Goal: Task Accomplishment & Management: Complete application form

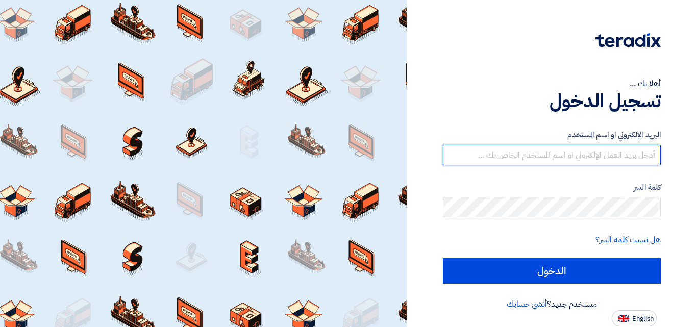
type input "emad.bolo@smg.com.eg"
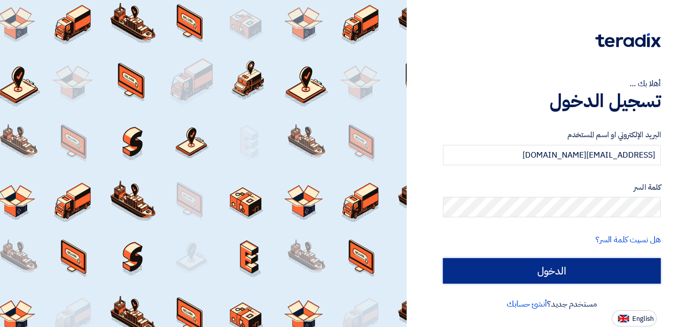
drag, startPoint x: 0, startPoint y: 0, endPoint x: 567, endPoint y: 275, distance: 629.9
click at [567, 275] on input "الدخول" at bounding box center [552, 271] width 218 height 26
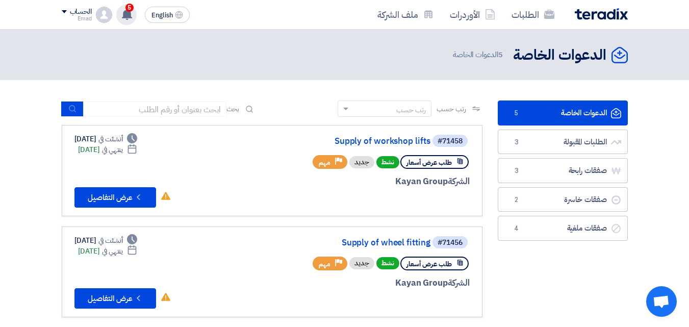
click at [123, 17] on use at bounding box center [127, 14] width 10 height 11
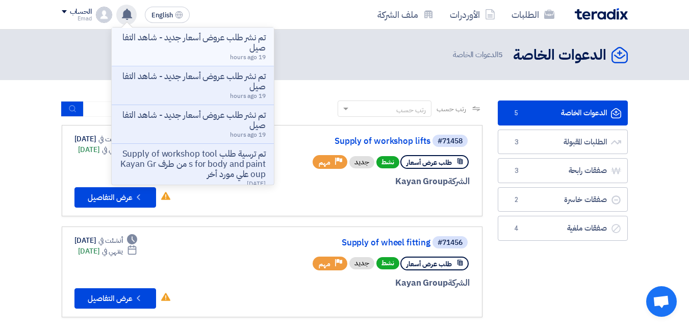
click at [214, 43] on p "تم نشر طلب عروض أسعار جديد - شاهد التفاصيل" at bounding box center [193, 43] width 146 height 20
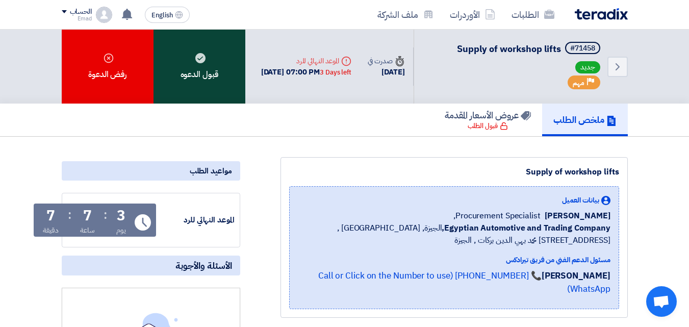
drag, startPoint x: 201, startPoint y: 65, endPoint x: 203, endPoint y: 74, distance: 9.3
click at [201, 65] on div "قبول الدعوه" at bounding box center [200, 67] width 92 height 74
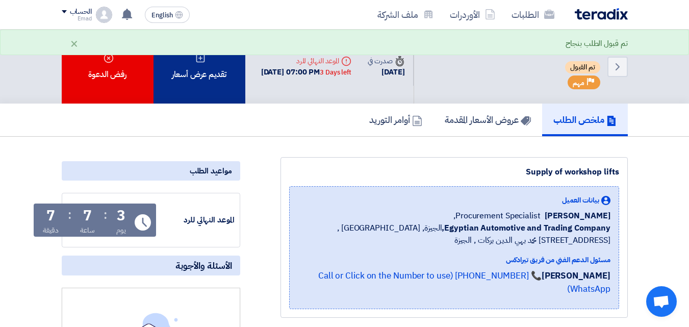
click at [203, 65] on div "تقديم عرض أسعار" at bounding box center [200, 67] width 92 height 74
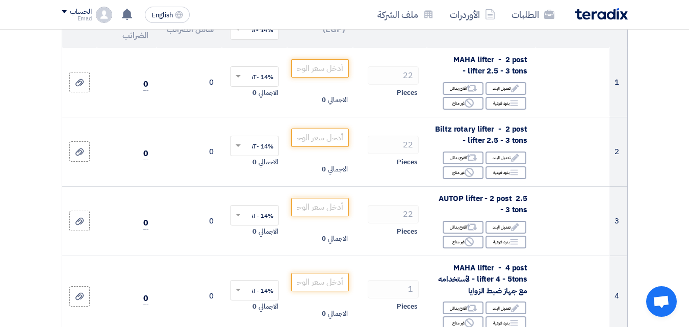
scroll to position [105, 0]
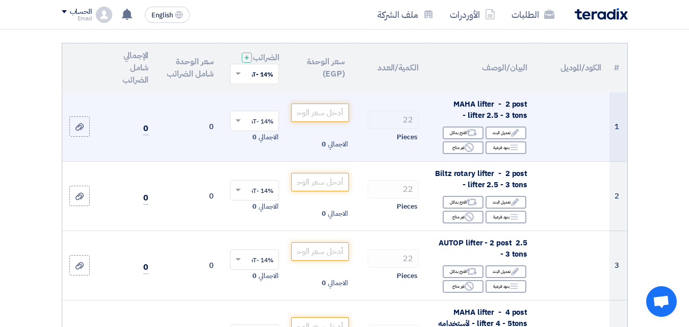
click at [477, 111] on span "MAHA lifter - 2 post lifter 2.5 - 3 tons -" at bounding box center [490, 109] width 74 height 23
click at [493, 111] on span "MAHA lifter - 2 post lifter 2.5 - 3 tons -" at bounding box center [490, 109] width 74 height 23
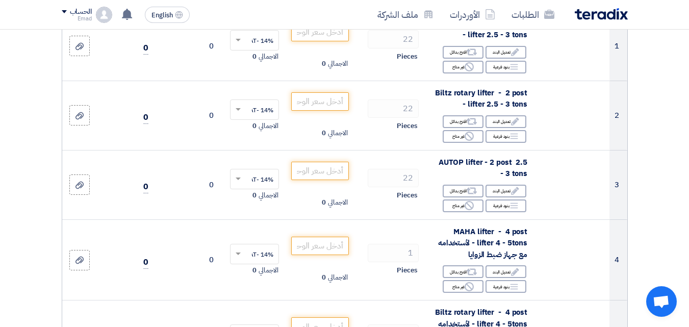
scroll to position [183, 0]
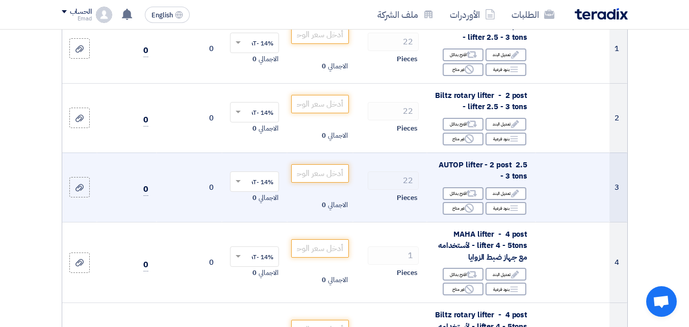
click at [466, 177] on span "AUTOP lifter - 2 post 2.5 - 3 tons" at bounding box center [483, 170] width 89 height 23
click at [467, 173] on span "AUTOP lifter - 2 post 2.5 - 3 tons" at bounding box center [483, 170] width 89 height 23
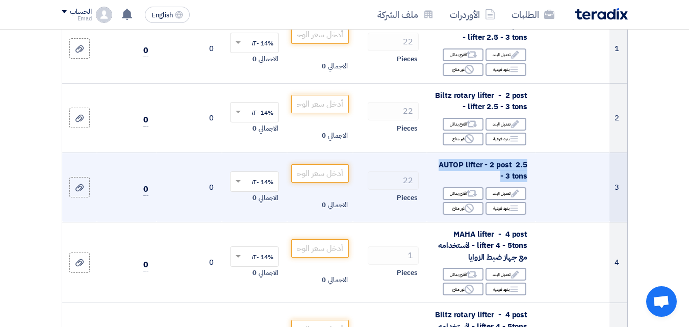
click at [467, 173] on span "AUTOP lifter - 2 post 2.5 - 3 tons" at bounding box center [483, 170] width 89 height 23
click at [471, 182] on div "AUTOP lifter - 2 post 2.5 - 3 tons" at bounding box center [481, 170] width 92 height 23
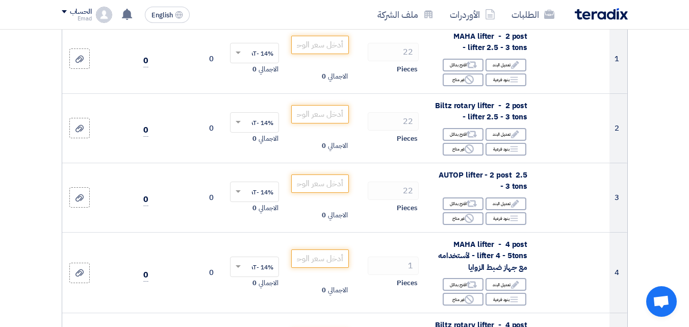
scroll to position [178, 0]
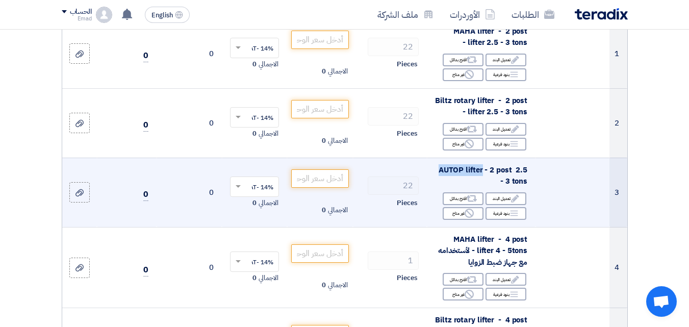
drag, startPoint x: 437, startPoint y: 179, endPoint x: 480, endPoint y: 183, distance: 43.6
click at [480, 183] on span "AUTOP lifter - 2 post 2.5 - 3 tons" at bounding box center [483, 175] width 89 height 23
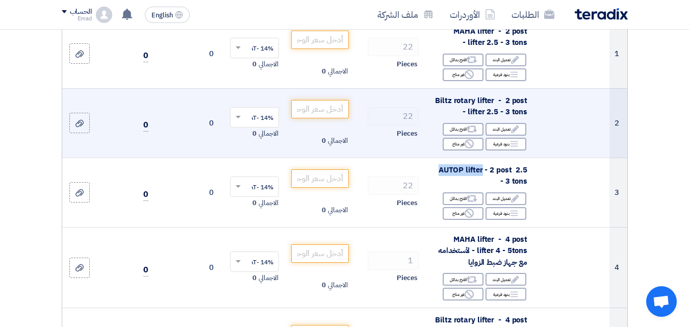
copy span "AUTOP lifter"
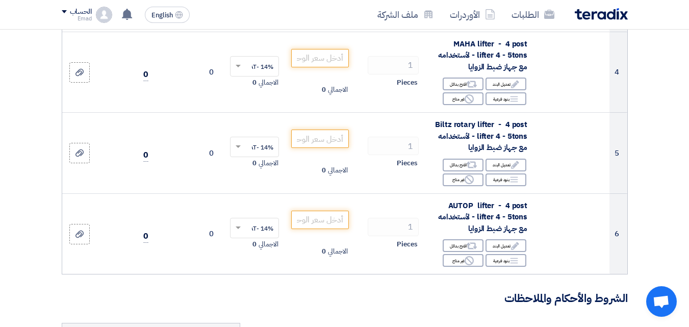
scroll to position [389, 0]
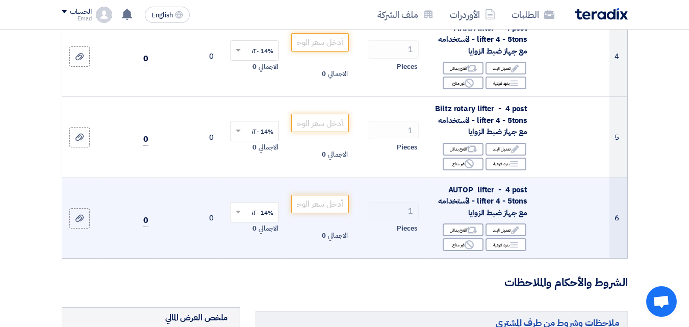
click at [488, 209] on span "AUTOP lifter - 4 post lifter 4 - 5tons - لأستخدامه مع جهاز ضبط الزوايا" at bounding box center [482, 201] width 89 height 34
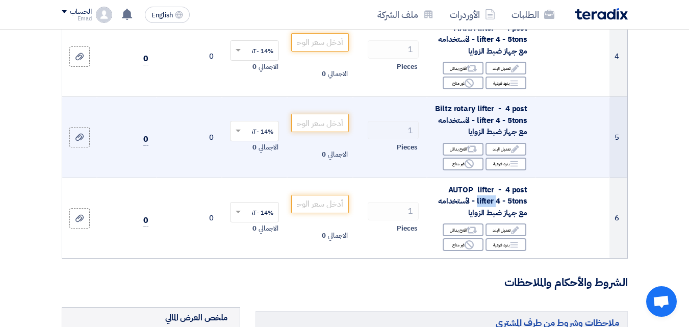
click at [477, 133] on span "Biltz rotary lifter - 4 post lifter 4 - 5tons - لأستخدامه مع جهاز ضبط الزوايا" at bounding box center [481, 120] width 92 height 34
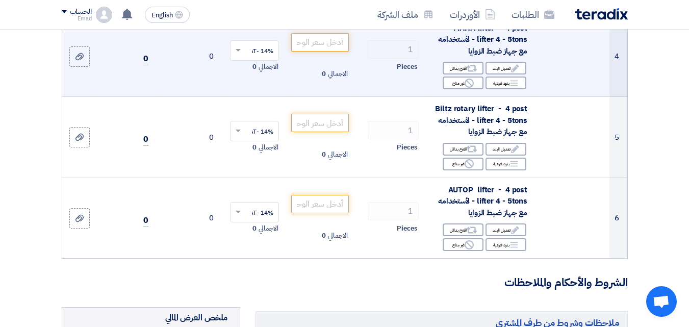
click at [470, 47] on span "MAHA lifter - 4 post lifter 4 - 5tons - لأستخدامه مع جهاز ضبط الزوايا" at bounding box center [482, 39] width 89 height 34
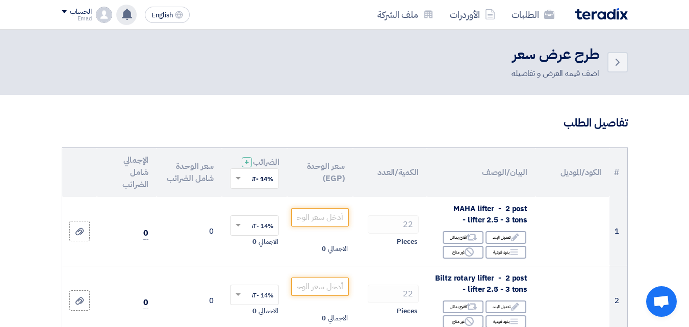
click at [125, 16] on use at bounding box center [127, 14] width 10 height 11
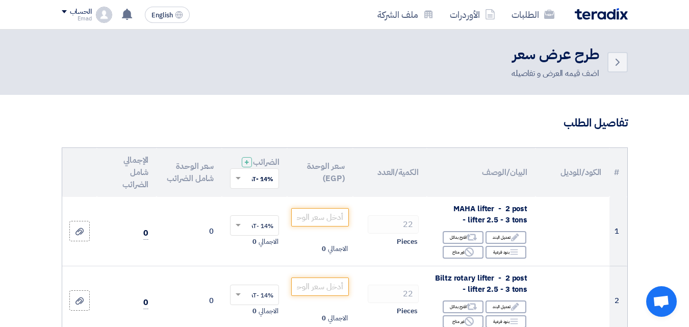
click at [571, 75] on div "اضف قيمه العرض و تفاصيله" at bounding box center [556, 73] width 88 height 12
click at [566, 117] on h3 "تفاصيل الطلب" at bounding box center [345, 123] width 566 height 16
click at [566, 123] on h3 "تفاصيل الطلب" at bounding box center [345, 123] width 566 height 16
click at [515, 118] on h3 "تفاصيل الطلب" at bounding box center [345, 123] width 566 height 16
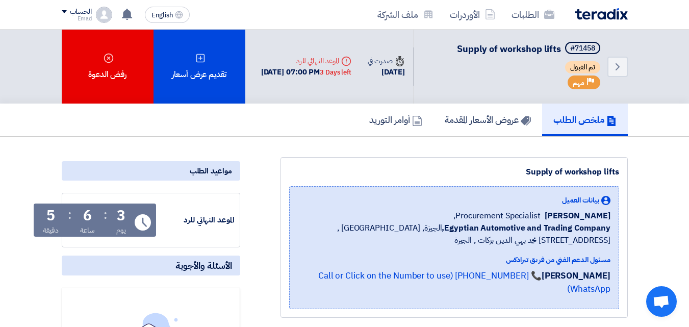
drag, startPoint x: 689, startPoint y: 74, endPoint x: 689, endPoint y: 95, distance: 21.4
click at [689, 96] on div "Back #71458 Supply of workshop lifts تم القبول Priority مهم Time صدرت في 17 Sep…" at bounding box center [344, 67] width 689 height 74
click at [127, 11] on use at bounding box center [127, 14] width 10 height 11
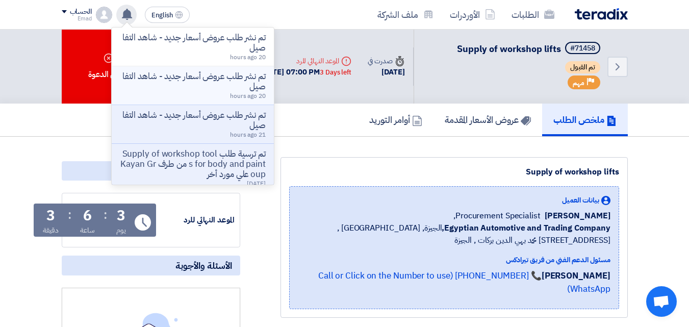
click at [195, 82] on p "تم نشر طلب عروض أسعار جديد - شاهد التفاصيل" at bounding box center [193, 81] width 146 height 20
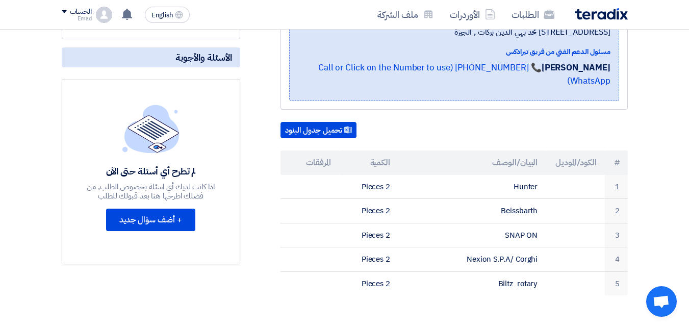
scroll to position [210, 0]
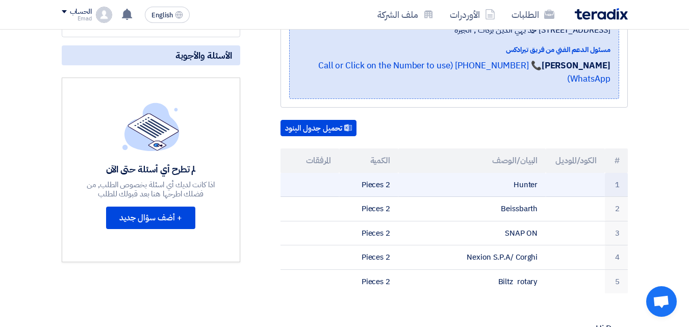
click at [520, 173] on td "Hunter" at bounding box center [471, 185] width 147 height 24
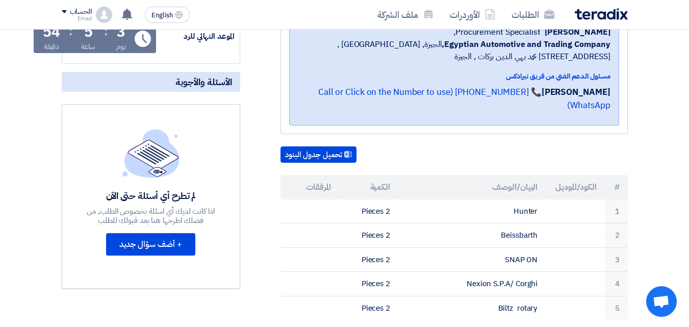
scroll to position [194, 0]
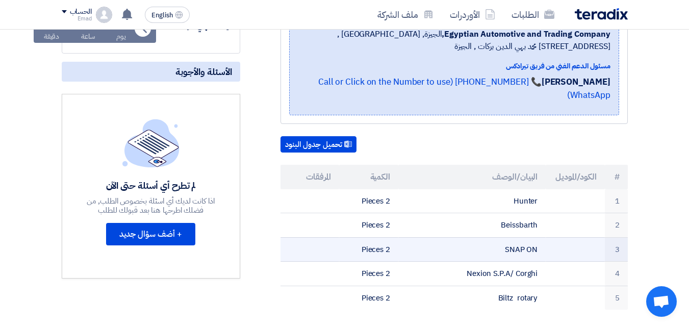
click at [514, 237] on td "SNAP ON" at bounding box center [471, 249] width 147 height 24
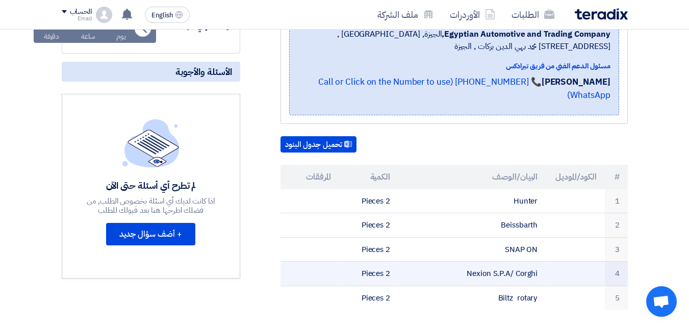
click at [513, 262] on td "Nexion S.P.A/ Corghi" at bounding box center [471, 274] width 147 height 24
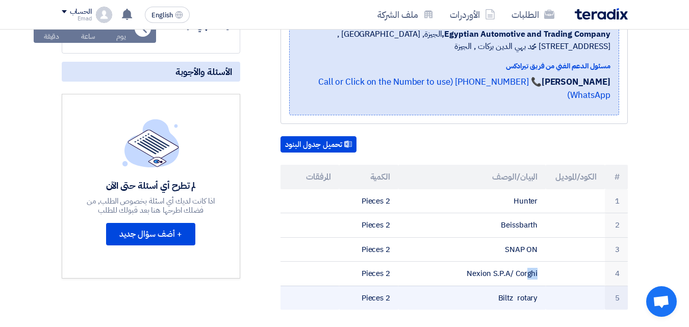
click at [513, 287] on td "Biltz rotary" at bounding box center [471, 298] width 147 height 24
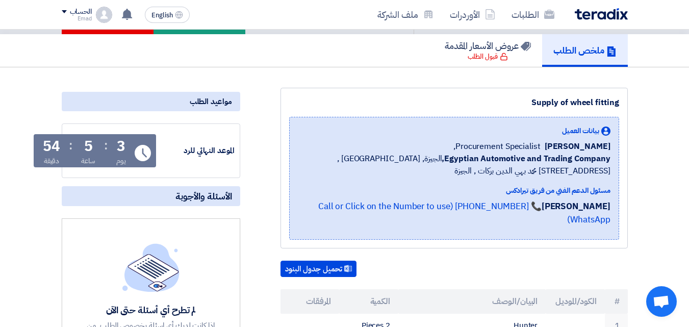
scroll to position [0, 0]
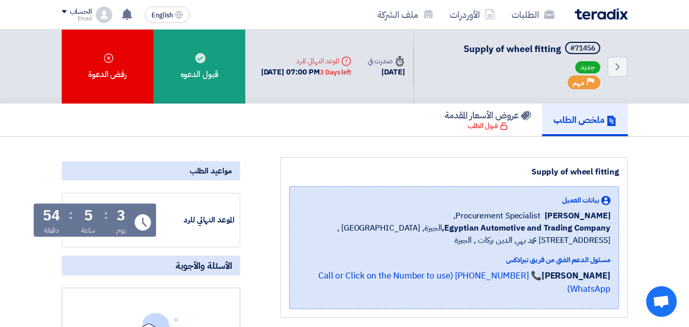
click at [445, 225] on b "Egyptian Automotive and Trading Company," at bounding box center [526, 228] width 168 height 12
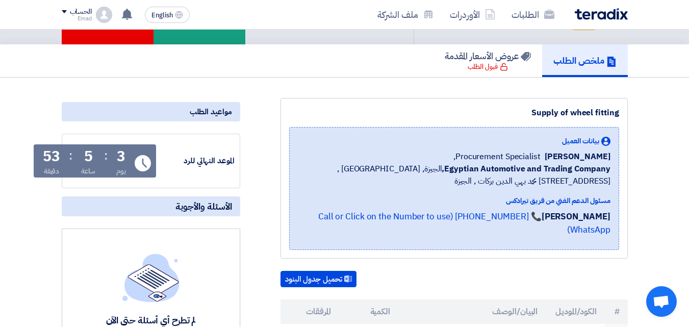
scroll to position [45, 0]
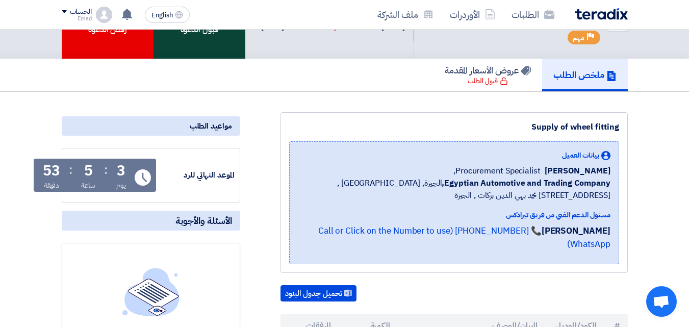
click at [218, 47] on div "قبول الدعوه" at bounding box center [200, 22] width 92 height 74
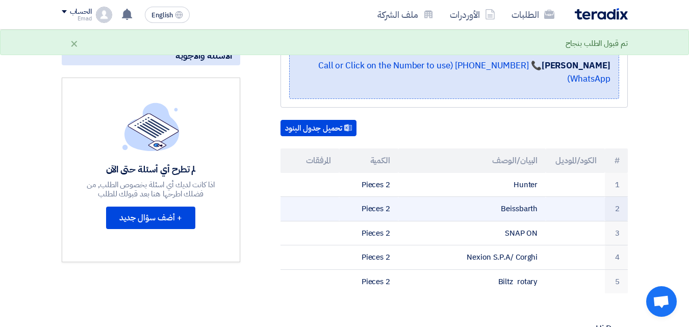
scroll to position [237, 0]
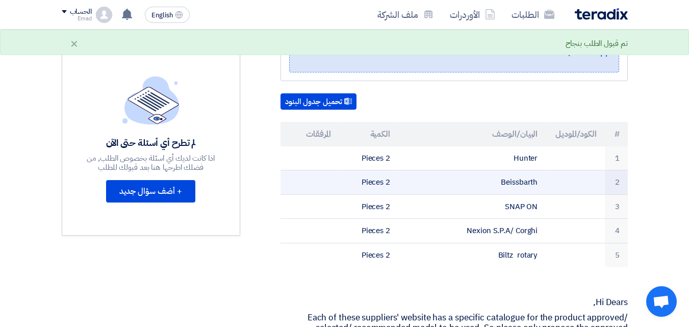
click at [515, 178] on td "Beissbarth" at bounding box center [471, 182] width 147 height 24
click at [518, 170] on td "Beissbarth" at bounding box center [471, 182] width 147 height 24
click at [522, 170] on td "Beissbarth" at bounding box center [471, 182] width 147 height 24
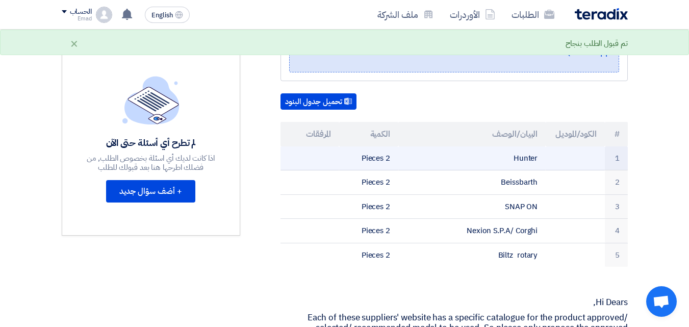
click at [523, 147] on td "Hunter" at bounding box center [471, 158] width 147 height 24
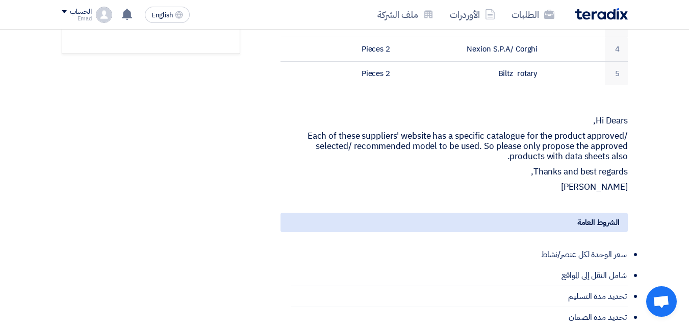
scroll to position [431, 0]
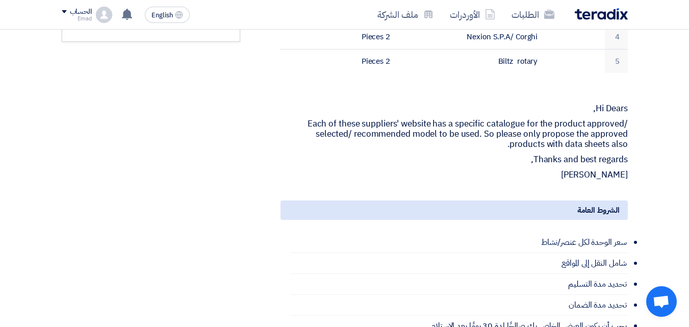
click at [577, 155] on p "Thanks and best regards," at bounding box center [454, 160] width 347 height 10
click at [576, 132] on p "Each of these suppliers' website has a specific catalogue for the product appro…" at bounding box center [454, 134] width 347 height 31
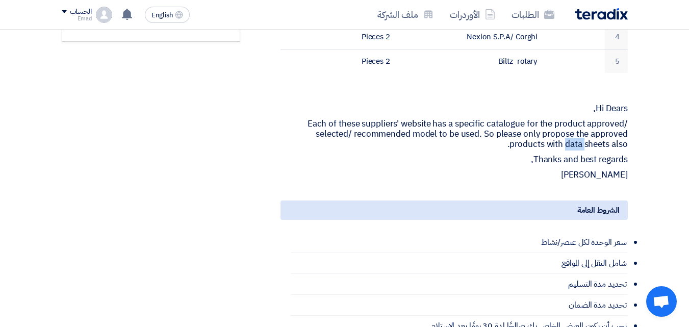
click at [576, 132] on p "Each of these suppliers' website has a specific catalogue for the product appro…" at bounding box center [454, 134] width 347 height 31
click at [483, 138] on div "Hi Dears, Each of these suppliers' website has a specific catalogue for the pro…" at bounding box center [454, 136] width 347 height 87
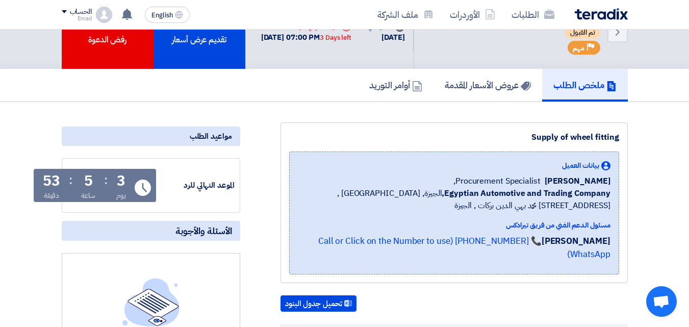
scroll to position [0, 0]
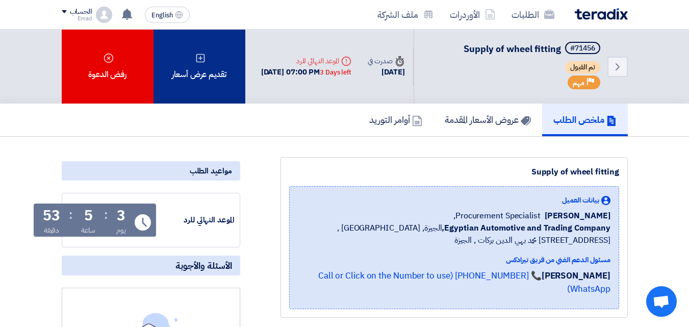
click at [194, 60] on div "تقديم عرض أسعار" at bounding box center [200, 67] width 92 height 74
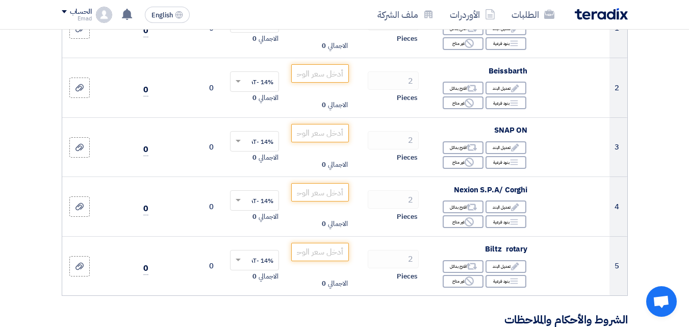
scroll to position [210, 0]
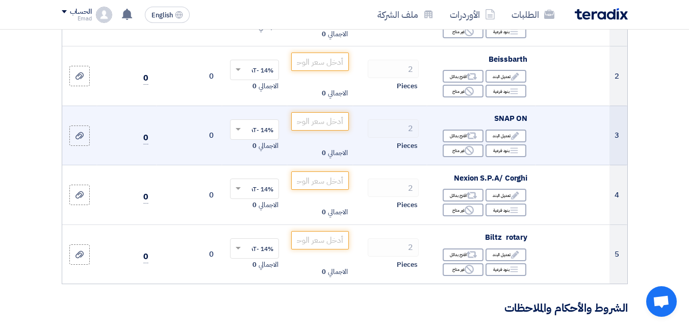
click at [508, 124] on span "SNAP ON" at bounding box center [510, 118] width 33 height 11
click at [510, 124] on span "SNAP ON" at bounding box center [510, 118] width 33 height 11
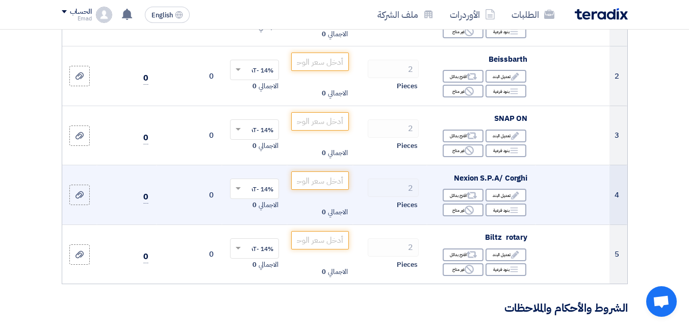
click at [483, 184] on span "Nexion S.P.A/ Corghi" at bounding box center [490, 177] width 73 height 11
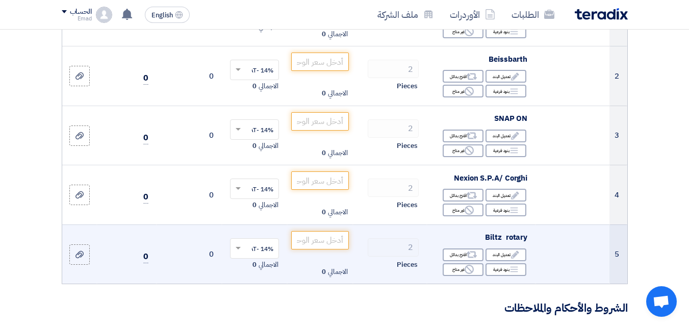
click at [495, 243] on span "Biltz rotary" at bounding box center [506, 237] width 42 height 11
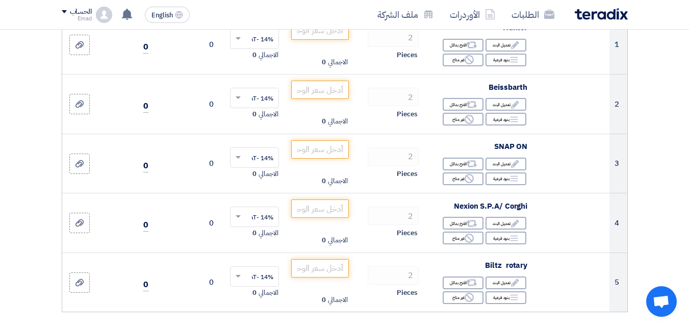
scroll to position [167, 0]
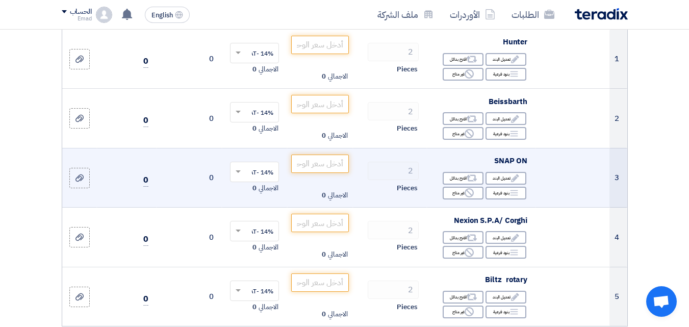
click at [506, 166] on span "SNAP ON" at bounding box center [510, 160] width 33 height 11
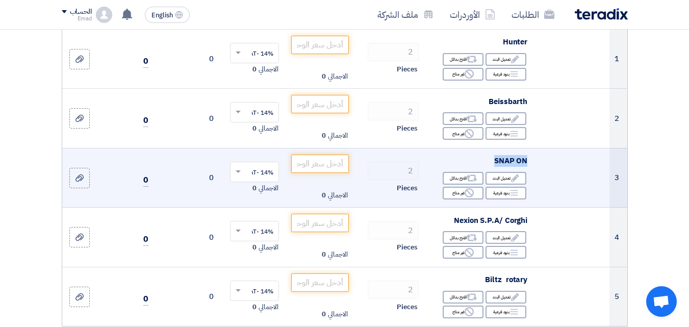
click at [506, 166] on span "SNAP ON" at bounding box center [510, 160] width 33 height 11
click at [502, 166] on span "SNAP ON" at bounding box center [510, 160] width 33 height 11
drag, startPoint x: 492, startPoint y: 168, endPoint x: 531, endPoint y: 168, distance: 38.3
click at [531, 168] on td "SNAP ON Edit تعديل البند Alternative اقترح بدائل Breakdown بنود فرعية Reject" at bounding box center [481, 178] width 109 height 60
click at [507, 166] on span "SNAP ON" at bounding box center [510, 160] width 33 height 11
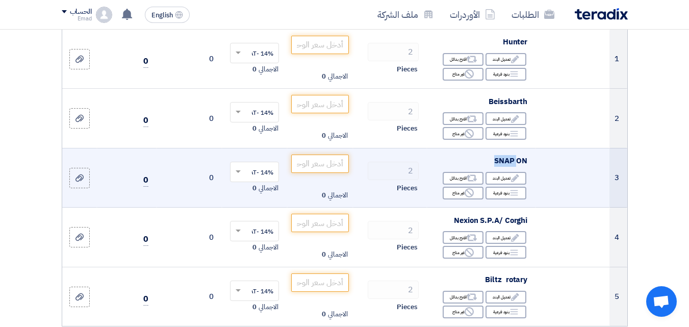
click at [507, 166] on span "SNAP ON" at bounding box center [510, 160] width 33 height 11
click at [499, 166] on span "SNAP ON" at bounding box center [510, 160] width 33 height 11
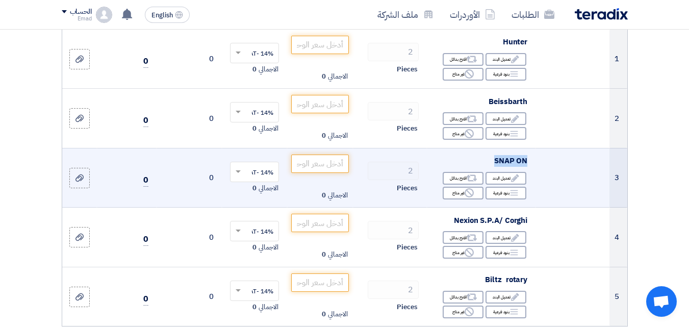
drag, startPoint x: 497, startPoint y: 167, endPoint x: 532, endPoint y: 167, distance: 34.2
click at [532, 167] on td "SNAP ON Edit تعديل البند Alternative اقترح بدائل Breakdown بنود فرعية Reject" at bounding box center [481, 178] width 109 height 60
click at [602, 193] on td at bounding box center [573, 178] width 74 height 60
click at [620, 188] on td "3" at bounding box center [618, 178] width 17 height 60
click at [618, 188] on td "3" at bounding box center [618, 178] width 17 height 60
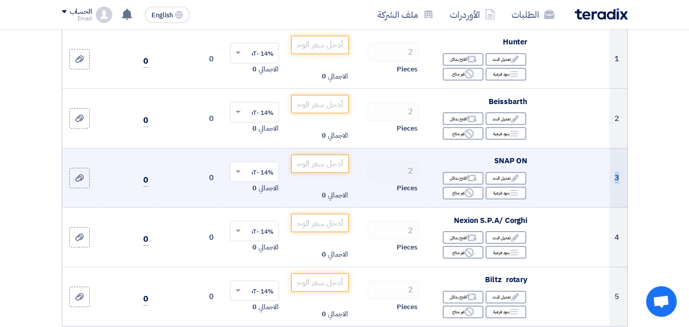
drag, startPoint x: 618, startPoint y: 188, endPoint x: 623, endPoint y: 183, distance: 7.6
click at [618, 188] on td "3" at bounding box center [618, 178] width 17 height 60
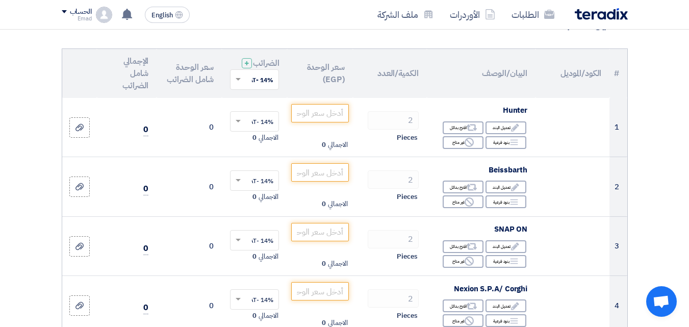
scroll to position [97, 0]
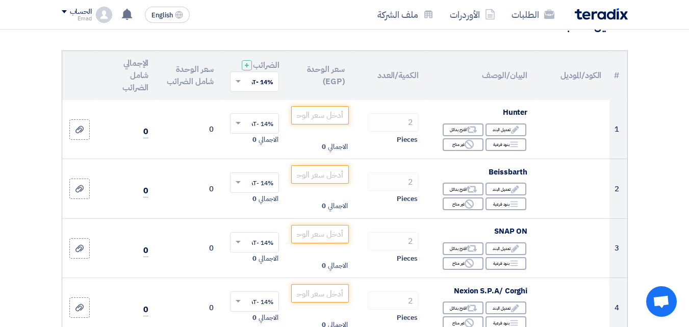
click at [407, 81] on th "الكمية/العدد" at bounding box center [390, 75] width 74 height 49
click at [527, 81] on th "البيان/الوصف" at bounding box center [481, 75] width 109 height 49
click at [529, 87] on th "البيان/الوصف" at bounding box center [481, 75] width 109 height 49
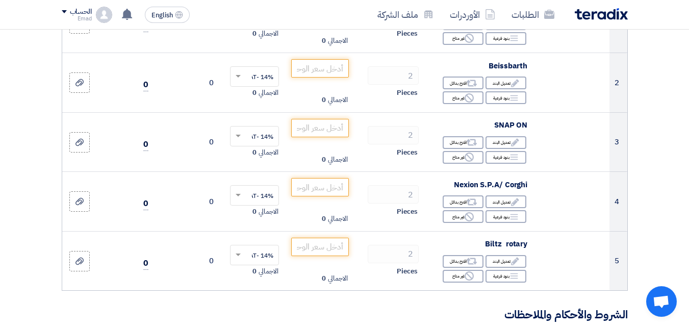
scroll to position [205, 0]
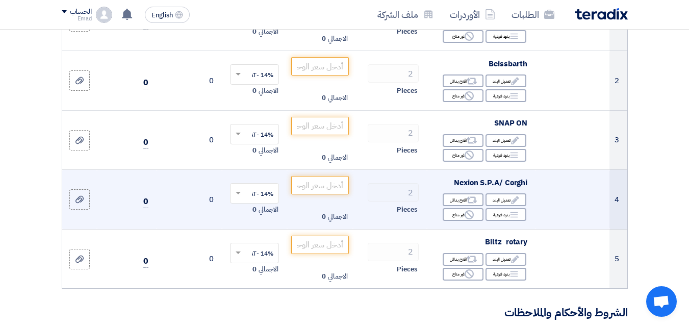
click at [489, 188] on span "Nexion S.P.A/ Corghi" at bounding box center [490, 182] width 73 height 11
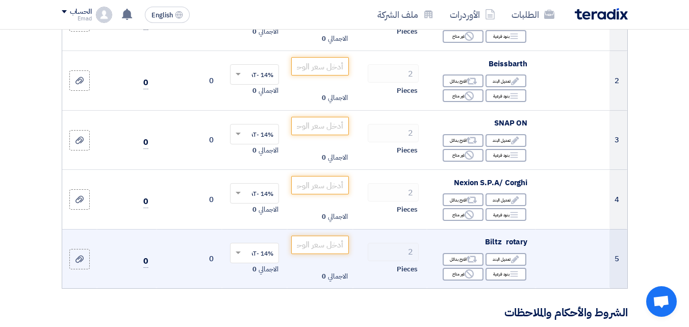
click at [503, 247] on span "Biltz rotary" at bounding box center [506, 241] width 42 height 11
click at [508, 247] on span "Biltz rotary" at bounding box center [506, 241] width 42 height 11
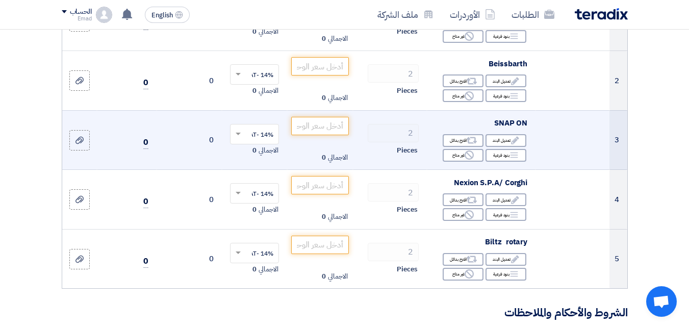
click at [578, 159] on td at bounding box center [573, 140] width 74 height 60
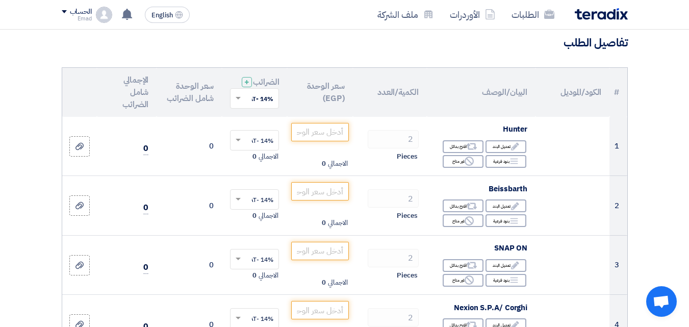
scroll to position [61, 0]
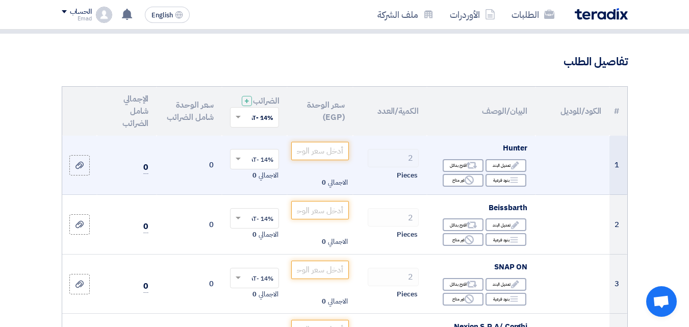
click at [581, 163] on td at bounding box center [573, 165] width 74 height 59
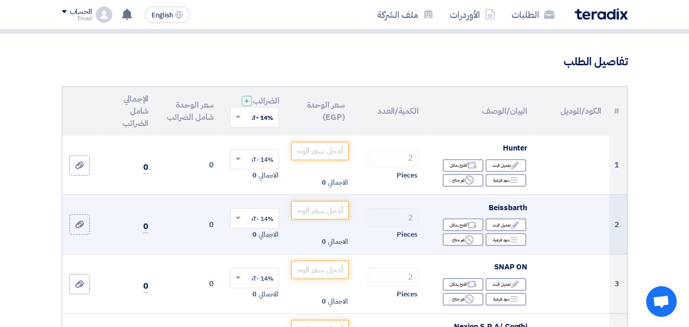
click at [567, 221] on td at bounding box center [573, 225] width 74 height 60
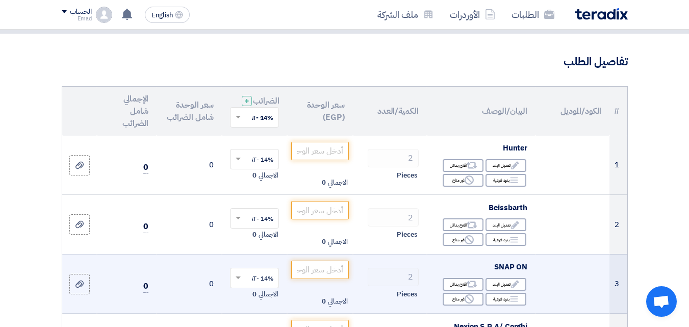
click at [575, 298] on td at bounding box center [573, 284] width 74 height 60
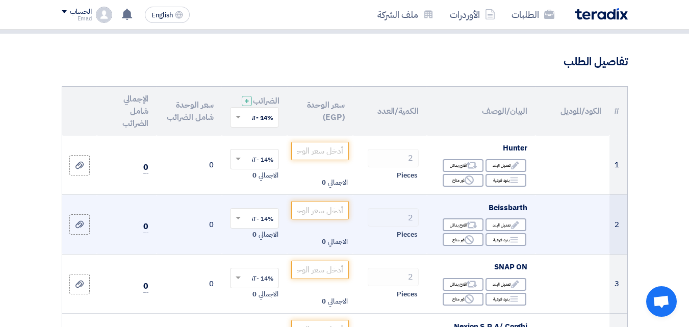
click at [581, 240] on td at bounding box center [573, 225] width 74 height 60
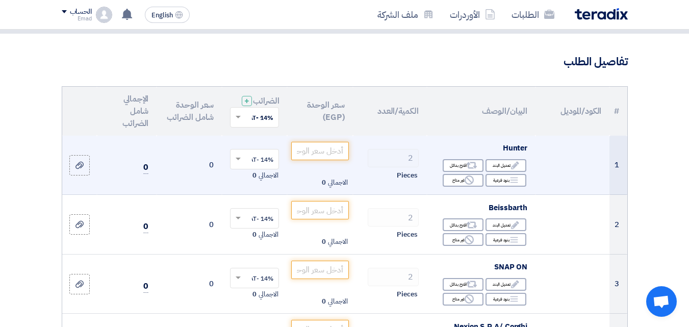
click at [576, 180] on td at bounding box center [573, 165] width 74 height 59
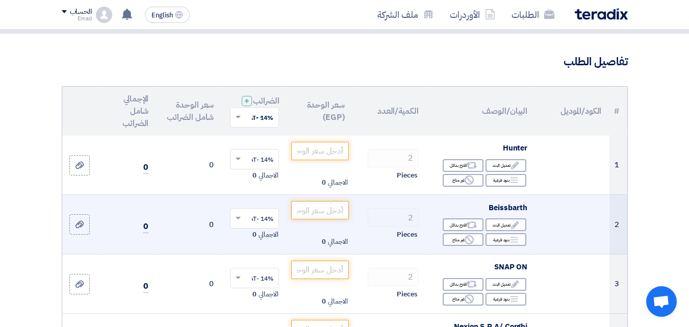
click at [576, 230] on td at bounding box center [573, 225] width 74 height 60
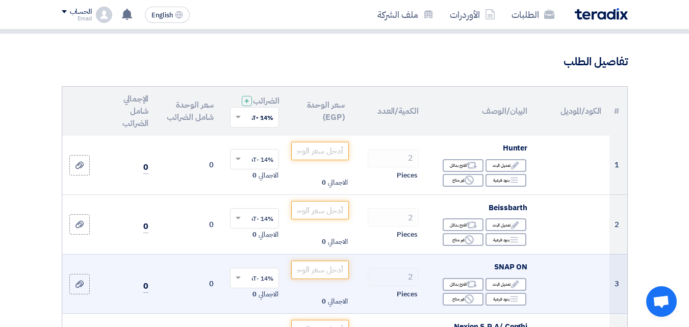
click at [583, 274] on td at bounding box center [573, 284] width 74 height 60
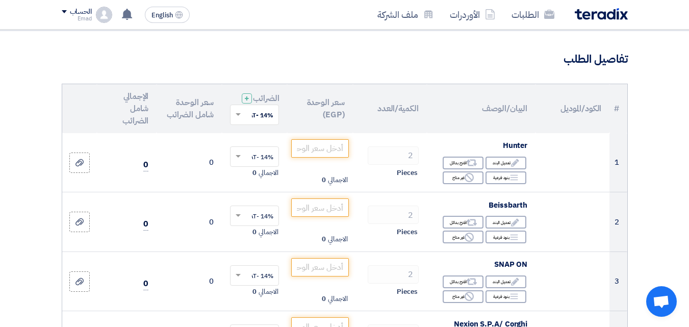
scroll to position [0, 0]
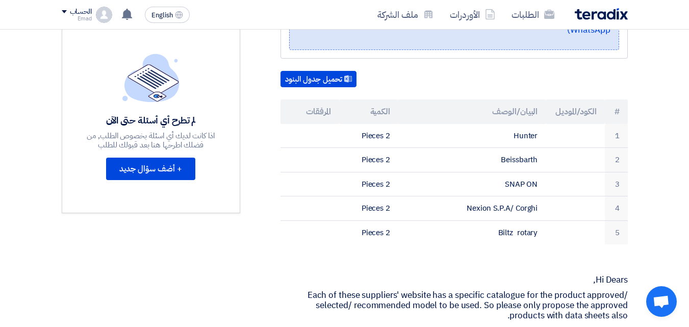
scroll to position [263, 0]
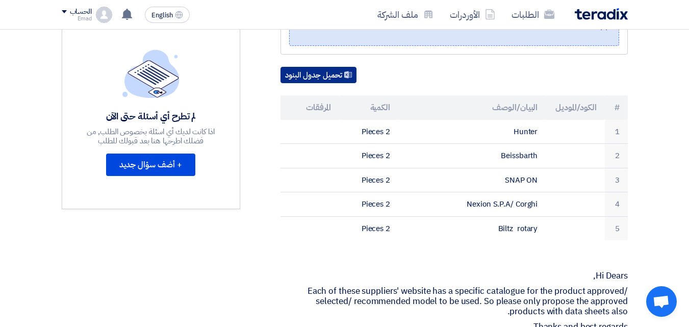
click at [323, 67] on button "تحميل جدول البنود" at bounding box center [319, 75] width 76 height 16
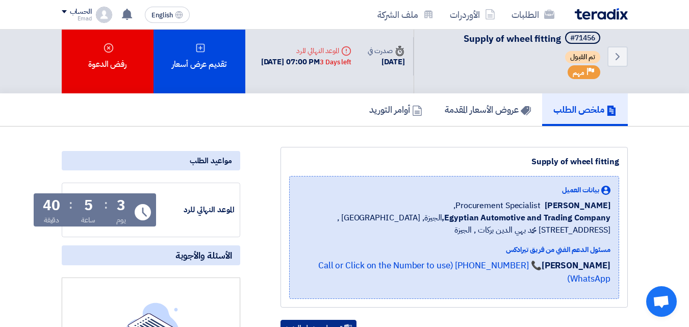
scroll to position [0, 0]
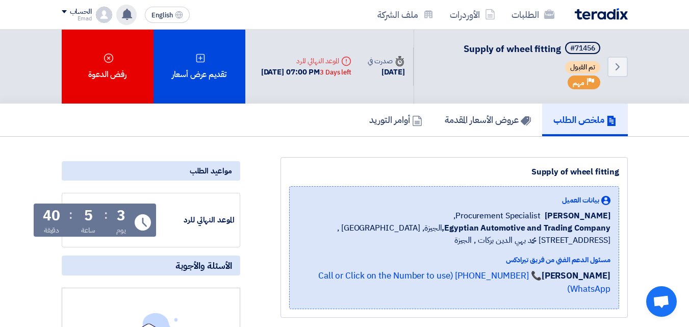
click at [131, 12] on icon at bounding box center [126, 14] width 11 height 11
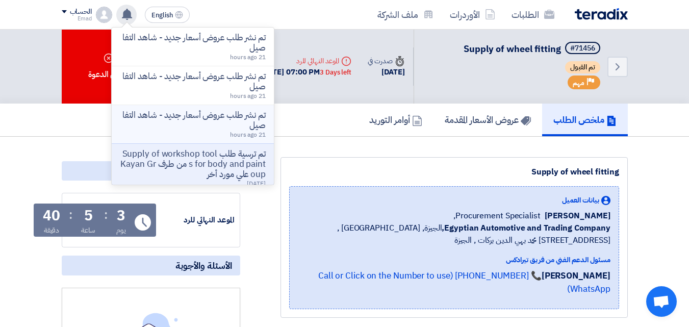
click at [205, 122] on p "تم نشر طلب عروض أسعار جديد - شاهد التفاصيل" at bounding box center [193, 120] width 146 height 20
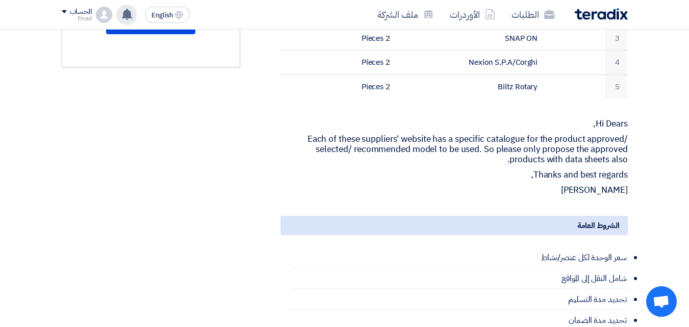
scroll to position [397, 0]
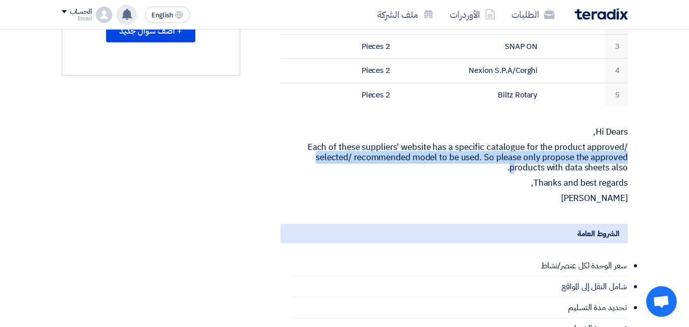
drag, startPoint x: 306, startPoint y: 134, endPoint x: 513, endPoint y: 152, distance: 207.8
click at [513, 152] on p "Each of these suppliers' website has a specific catalogue for the product appro…" at bounding box center [454, 157] width 347 height 31
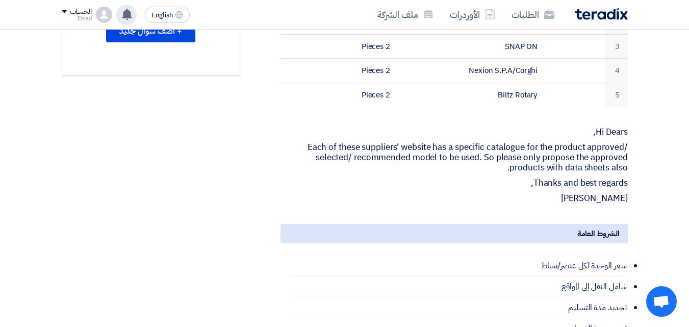
click at [499, 178] on p "Thanks and best regards," at bounding box center [454, 183] width 347 height 10
drag, startPoint x: 629, startPoint y: 154, endPoint x: 537, endPoint y: 157, distance: 92.9
click at [537, 157] on div "Supply of Wheel balancer بيانات العميل Fady Mahmoud Procurement Specialist, Egy…" at bounding box center [442, 169] width 388 height 818
click at [502, 145] on p "Each of these suppliers' website has a specific catalogue for the product appro…" at bounding box center [454, 157] width 347 height 31
drag, startPoint x: 459, startPoint y: 130, endPoint x: 461, endPoint y: 140, distance: 10.0
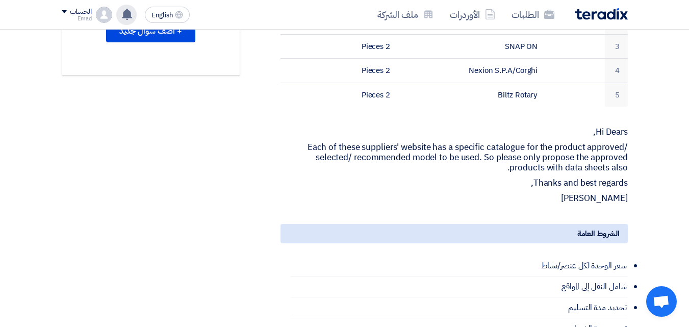
click at [461, 142] on p "Each of these suppliers' website has a specific catalogue for the product appro…" at bounding box center [454, 157] width 347 height 31
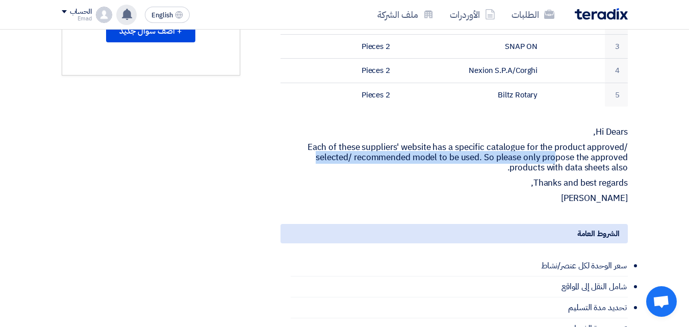
drag, startPoint x: 308, startPoint y: 132, endPoint x: 553, endPoint y: 150, distance: 246.5
click at [553, 150] on p "Each of these suppliers' website has a specific catalogue for the product appro…" at bounding box center [454, 157] width 347 height 31
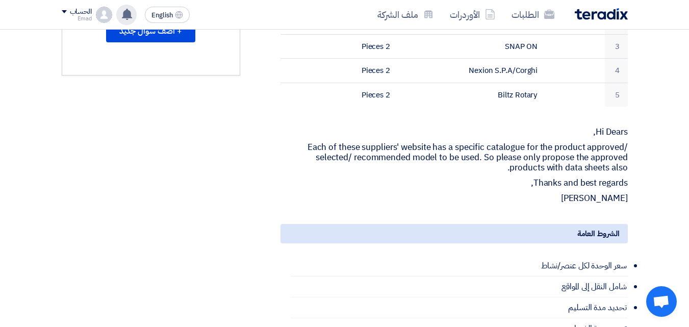
click at [549, 157] on p "Each of these suppliers' website has a specific catalogue for the product appro…" at bounding box center [454, 157] width 347 height 31
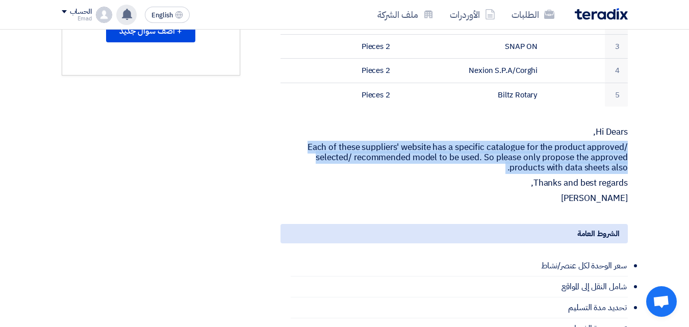
click at [549, 157] on p "Each of these suppliers' website has a specific catalogue for the product appro…" at bounding box center [454, 157] width 347 height 31
copy p "Each of these suppliers' website has a specific catalogue for the product appro…"
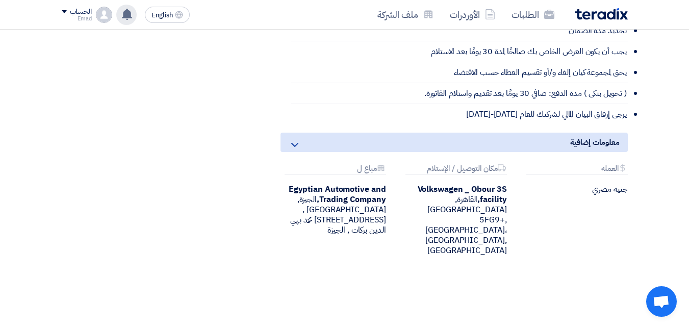
scroll to position [707, 0]
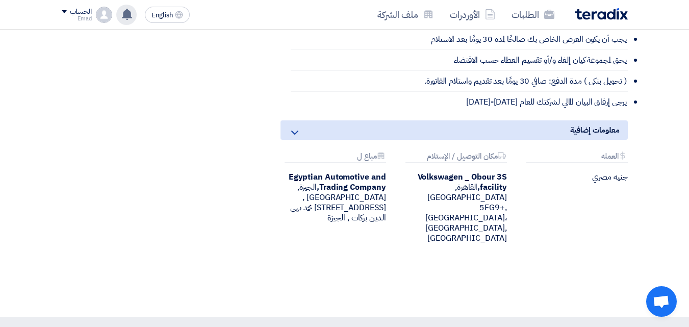
click at [470, 172] on div "Volkswagen _ Obour 3S facility, القاهرة, Egypt ,5FG9+RX8، Street 3, Near Carref…" at bounding box center [454, 207] width 106 height 71
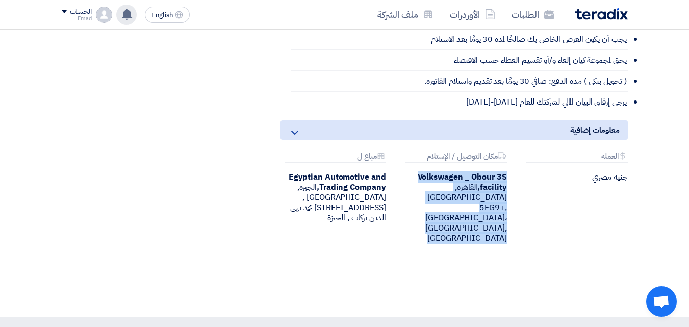
click at [470, 172] on div "Volkswagen _ Obour 3S facility, القاهرة, Egypt ,5FG9+RX8، Street 3, Near Carref…" at bounding box center [454, 207] width 106 height 71
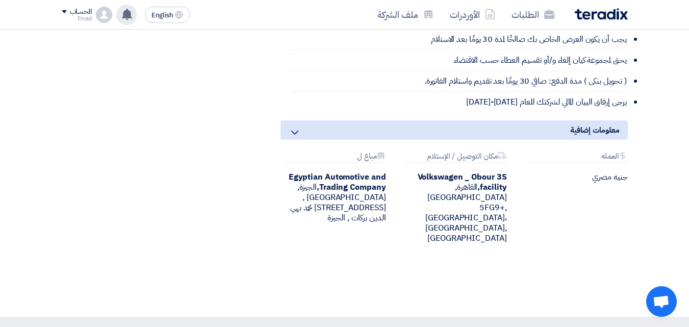
click at [368, 191] on div "Egyptian Automotive and Trading Company, الجيزة, Egypt ,19 شارع الدكتور محمد به…" at bounding box center [334, 197] width 106 height 51
click at [368, 190] on div "Egyptian Automotive and Trading Company, الجيزة, Egypt ,19 شارع الدكتور محمد به…" at bounding box center [334, 197] width 106 height 51
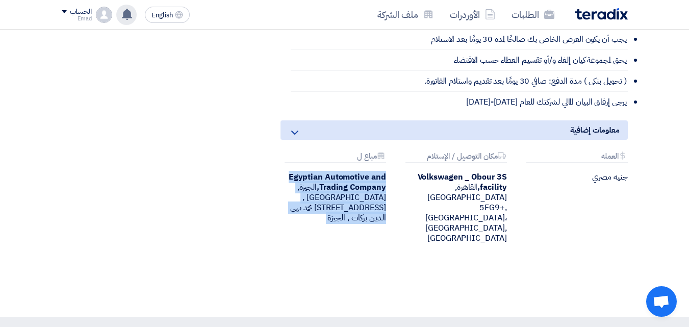
click at [368, 190] on div "Egyptian Automotive and Trading Company, الجيزة, Egypt ,19 شارع الدكتور محمد به…" at bounding box center [334, 197] width 106 height 51
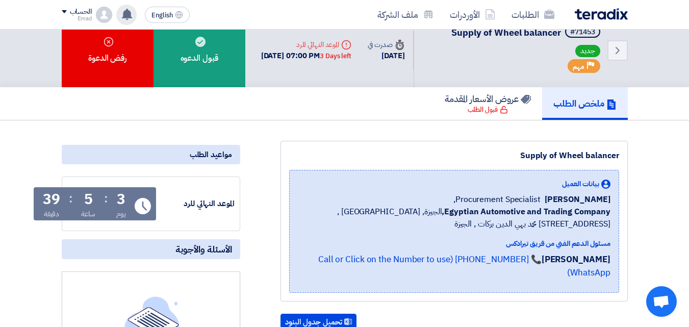
scroll to position [0, 0]
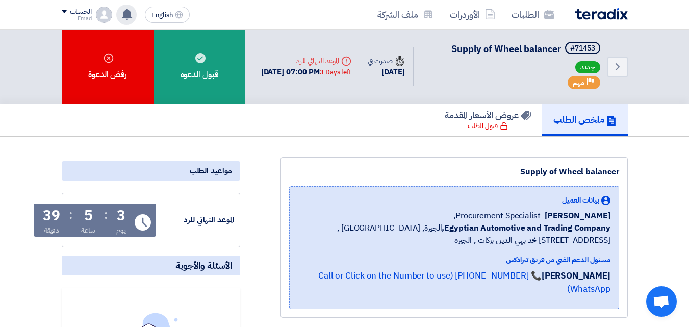
click at [129, 10] on use at bounding box center [127, 14] width 10 height 11
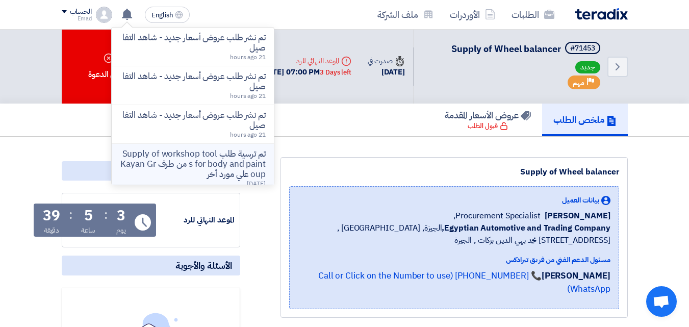
click at [184, 167] on p "تم ترسية طلب Supply of workshop tools for body and paint من طرف Kayan Group علي…" at bounding box center [193, 164] width 146 height 31
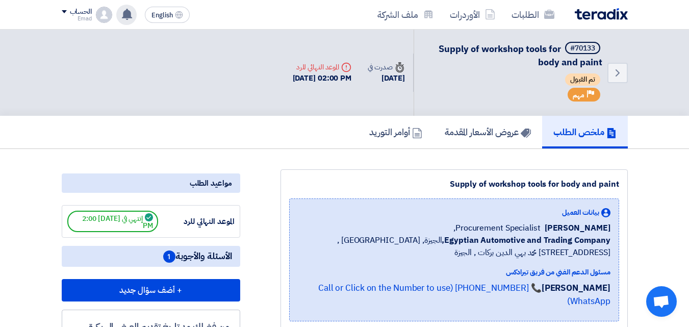
click at [123, 13] on use at bounding box center [127, 14] width 10 height 11
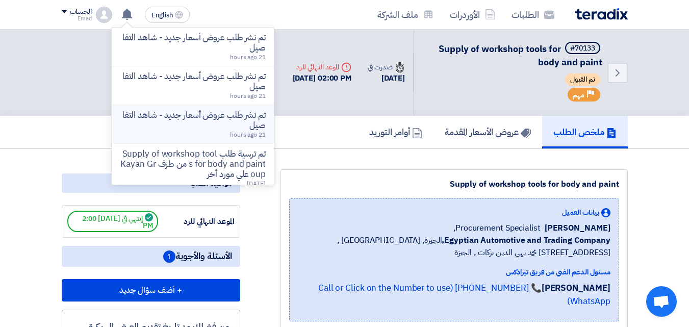
click at [180, 117] on p "تم نشر طلب عروض أسعار جديد - شاهد التفاصيل" at bounding box center [193, 120] width 146 height 20
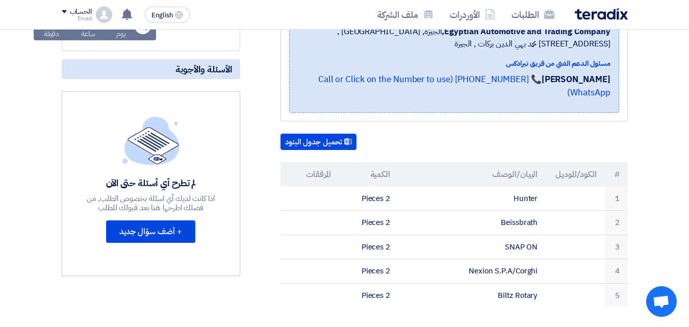
scroll to position [215, 0]
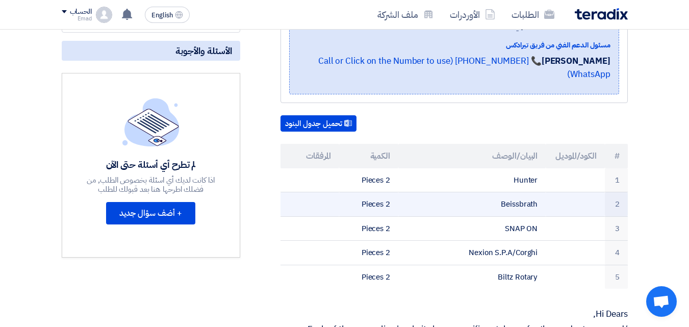
click at [520, 192] on td "Beissbrath" at bounding box center [471, 204] width 147 height 24
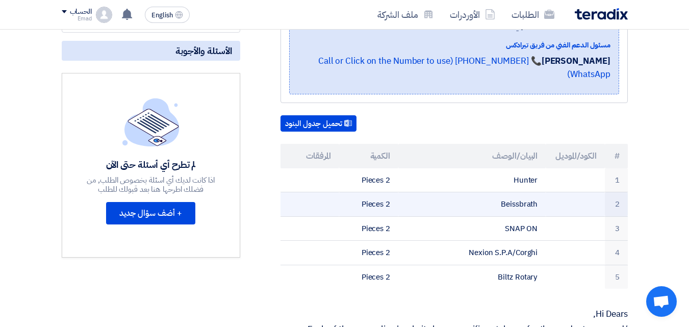
click at [419, 192] on td "Beissbrath" at bounding box center [471, 204] width 147 height 24
click at [388, 192] on td "2 Pieces" at bounding box center [368, 204] width 59 height 24
click at [382, 192] on td "2 Pieces" at bounding box center [368, 204] width 59 height 24
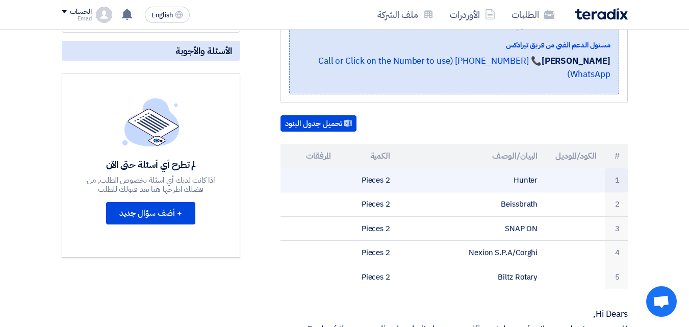
drag, startPoint x: 382, startPoint y: 190, endPoint x: 340, endPoint y: 170, distance: 46.3
click at [382, 192] on td "2 Pieces" at bounding box center [368, 204] width 59 height 24
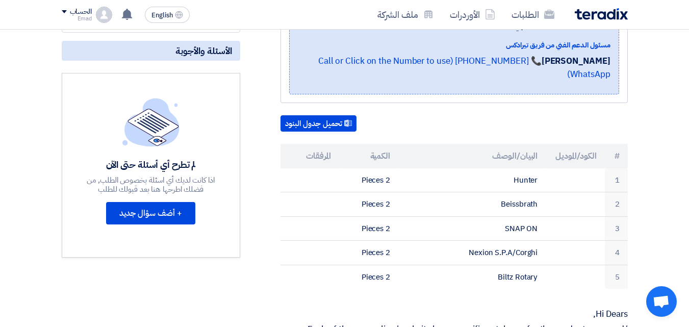
click at [311, 144] on th "المرفقات" at bounding box center [310, 156] width 59 height 24
click at [312, 144] on th "المرفقات" at bounding box center [310, 156] width 59 height 24
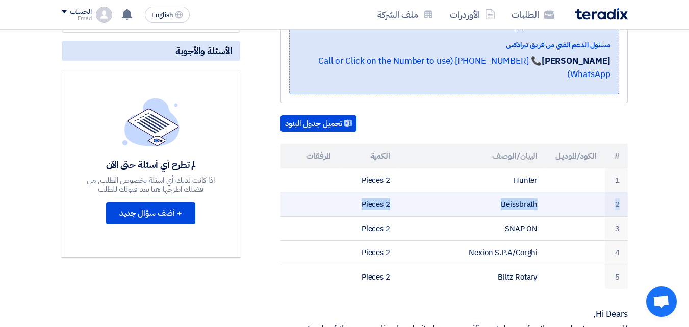
click at [323, 180] on tbody "1 Hunter 2 Pieces 2 Beissbrath 2 Pieces 3 SNAP ON" at bounding box center [454, 228] width 347 height 121
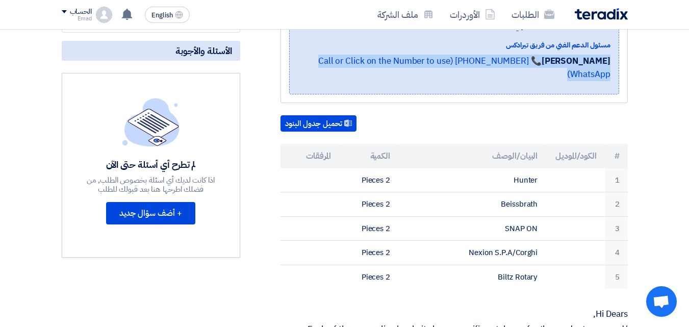
drag, startPoint x: 688, startPoint y: 109, endPoint x: 689, endPoint y: 82, distance: 26.6
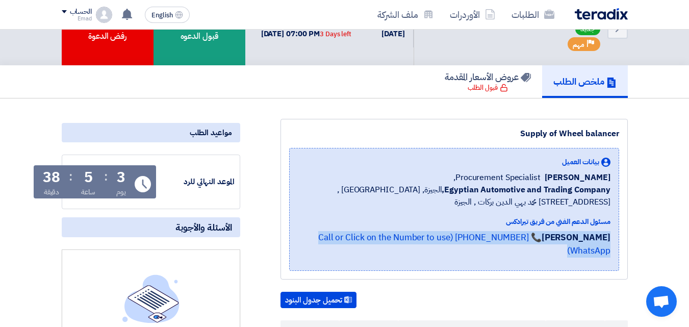
scroll to position [0, 0]
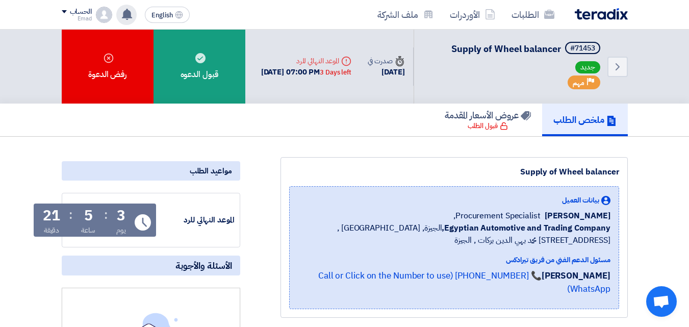
click at [123, 12] on icon at bounding box center [126, 14] width 11 height 11
click at [131, 10] on icon at bounding box center [126, 14] width 11 height 11
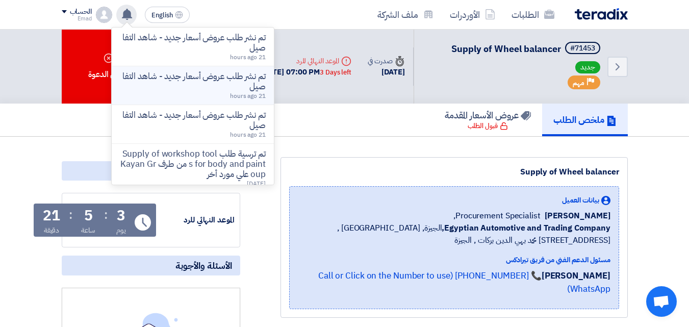
click at [189, 82] on p "تم نشر طلب عروض أسعار جديد - شاهد التفاصيل" at bounding box center [193, 81] width 146 height 20
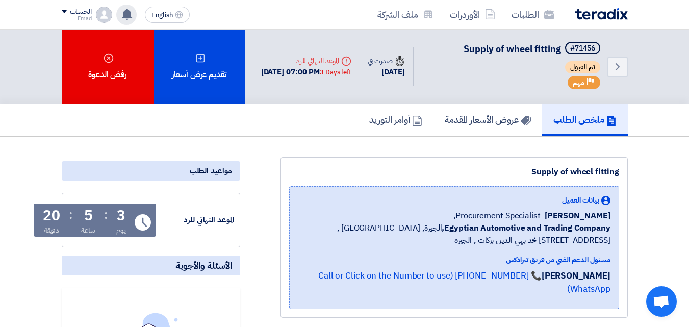
click at [130, 15] on use at bounding box center [127, 14] width 10 height 11
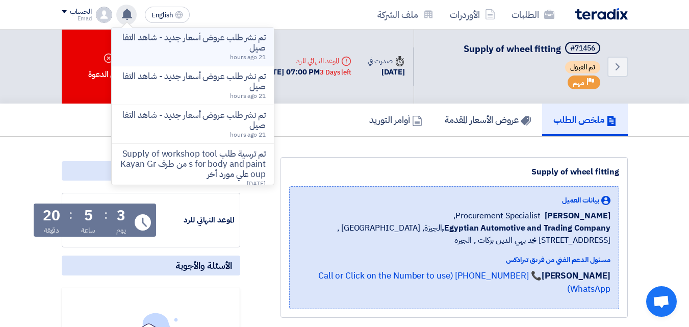
click at [181, 48] on p "تم نشر طلب عروض أسعار جديد - شاهد التفاصيل" at bounding box center [193, 43] width 146 height 20
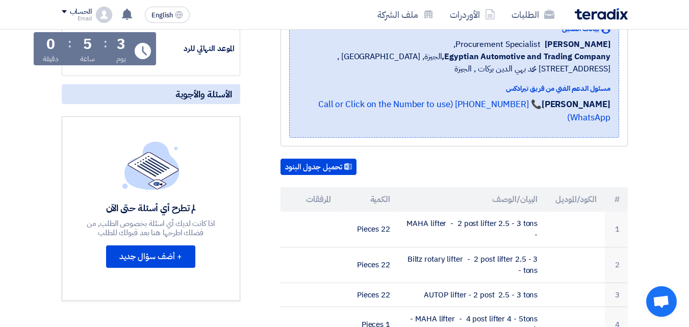
scroll to position [195, 0]
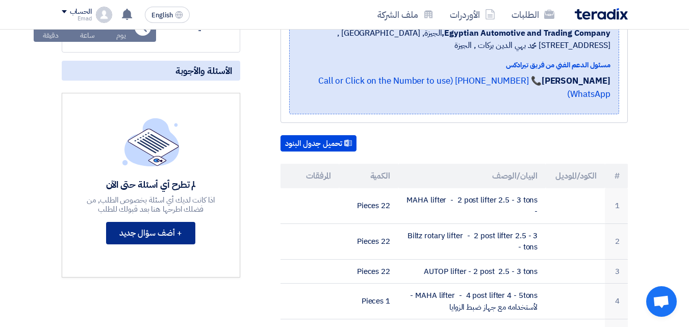
click at [140, 234] on button "+ أضف سؤال جديد" at bounding box center [150, 233] width 89 height 22
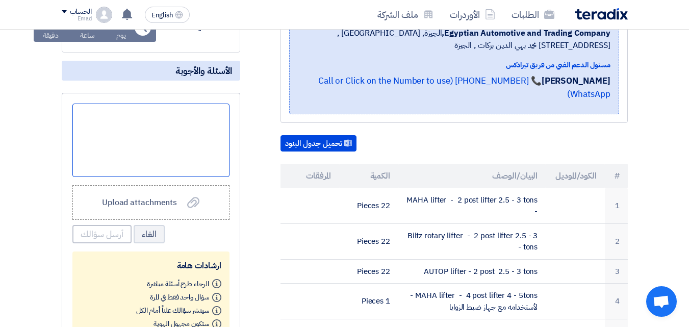
click at [186, 125] on div at bounding box center [150, 140] width 157 height 73
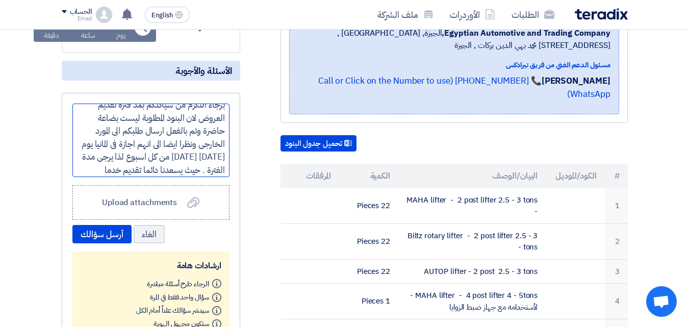
scroll to position [23, 0]
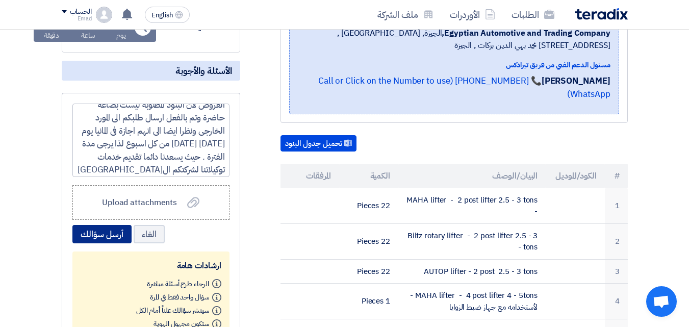
click at [102, 234] on button "أرسل سؤالك" at bounding box center [101, 234] width 59 height 18
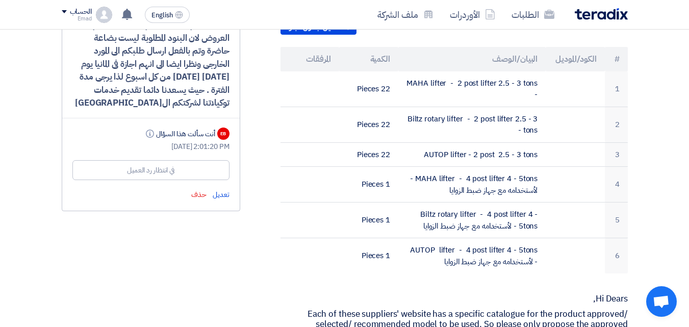
scroll to position [292, 0]
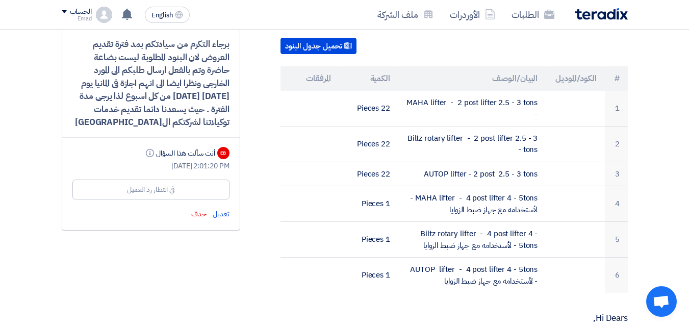
click at [176, 185] on div "في انتظار رد العميل" at bounding box center [150, 190] width 157 height 20
click at [183, 95] on div "برجاء التكرم من سيادتكم بمد فترة تقديم العروض لان البنود المطلوبة ليست بضاعة حا…" at bounding box center [150, 83] width 157 height 91
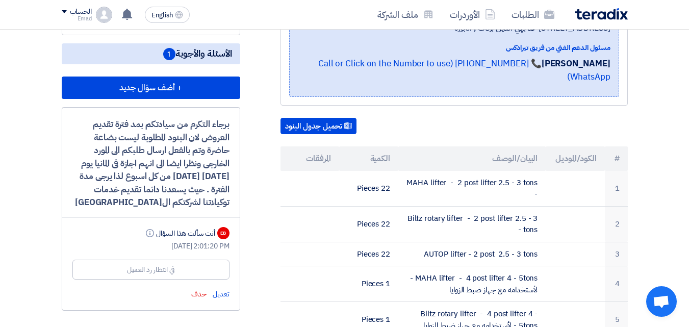
scroll to position [208, 0]
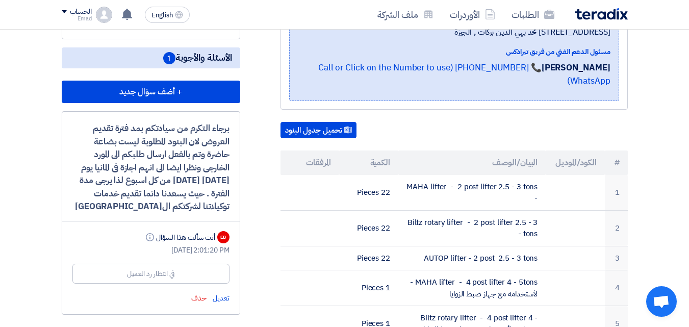
click at [175, 243] on div "EB أنت سألت هذا السؤال Info" at bounding box center [150, 237] width 157 height 15
click at [147, 292] on div "تعديل حذف" at bounding box center [150, 298] width 157 height 12
click at [148, 279] on div "في انتظار رد العميل" at bounding box center [150, 274] width 157 height 20
click at [148, 278] on div "في انتظار رد العميل" at bounding box center [150, 273] width 47 height 11
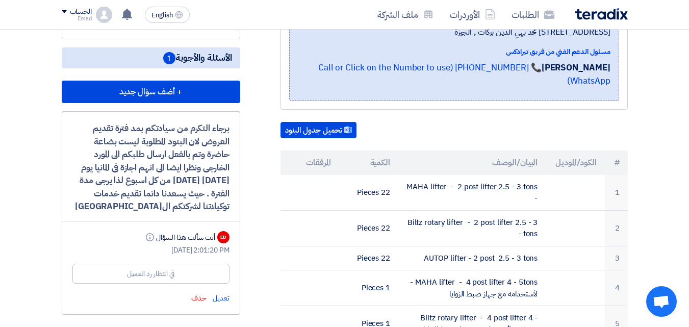
click at [125, 271] on div "في انتظار رد العميل" at bounding box center [150, 274] width 157 height 20
click at [171, 270] on div "في انتظار رد العميل" at bounding box center [150, 273] width 47 height 11
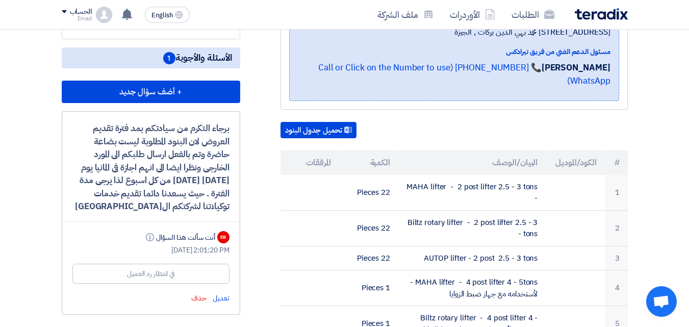
click at [185, 57] on span "الأسئلة والأجوبة 1" at bounding box center [197, 58] width 69 height 13
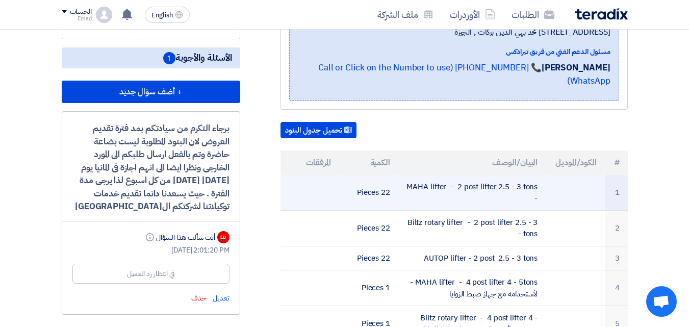
click at [452, 176] on td "MAHA lifter - 2 post lifter 2.5 - 3 tons -" at bounding box center [471, 193] width 147 height 36
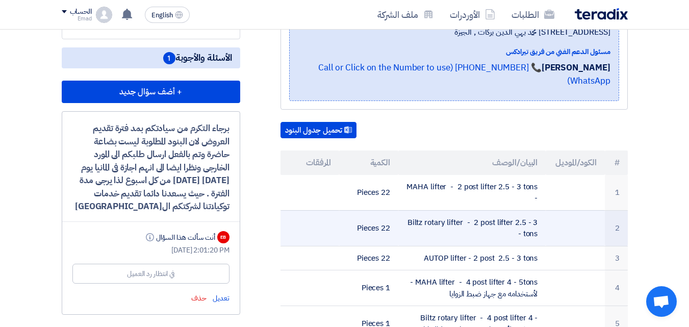
click at [443, 210] on td "Biltz rotary lifter - 2 post lifter 2.5 - 3 tons -" at bounding box center [471, 228] width 147 height 36
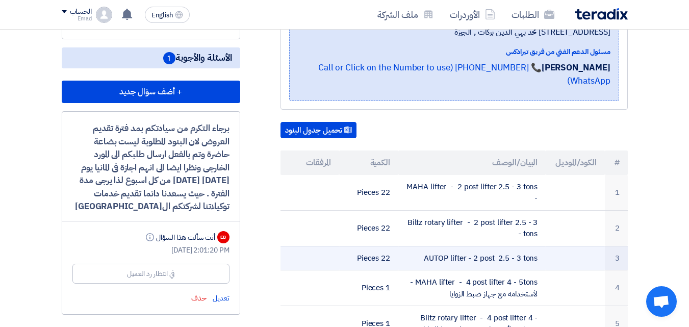
click at [443, 250] on td "AUTOP lifter - 2 post 2.5 - 3 tons" at bounding box center [471, 258] width 147 height 24
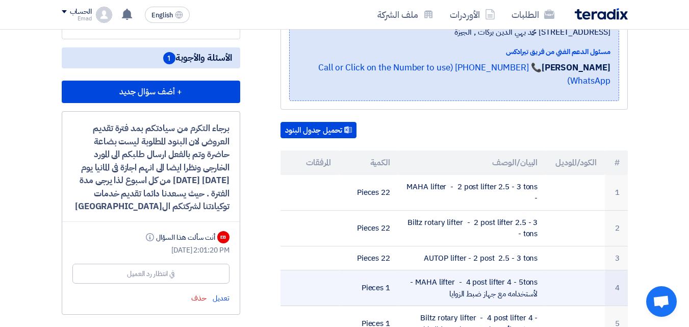
click at [444, 271] on td "MAHA lifter - 4 post lifter 4 - 5tons - لأستخدامه مع جهاز ضبط الزوايا" at bounding box center [471, 288] width 147 height 36
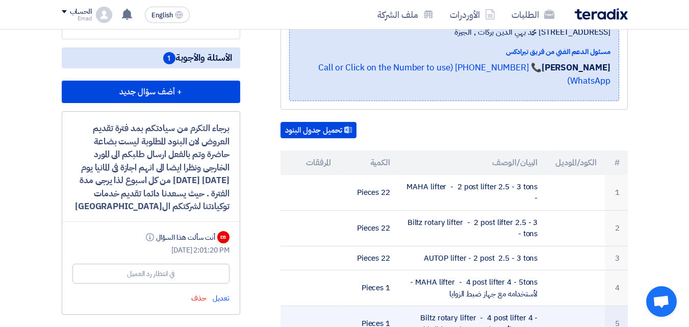
click at [444, 311] on td "Biltz rotary lifter - 4 post lifter 4 - 5tons - لأستخدامه مع جهاز ضبط الزوايا" at bounding box center [471, 324] width 147 height 36
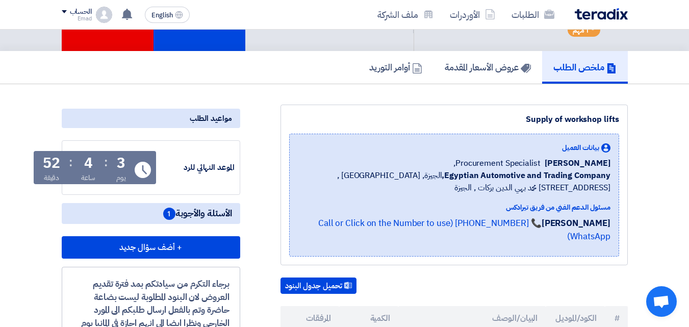
scroll to position [0, 0]
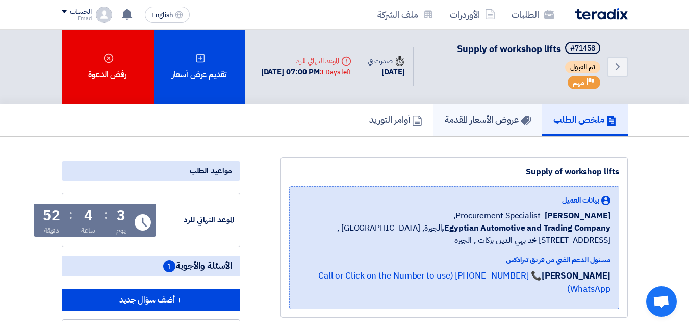
click at [481, 118] on h5 "عروض الأسعار المقدمة" at bounding box center [488, 120] width 86 height 12
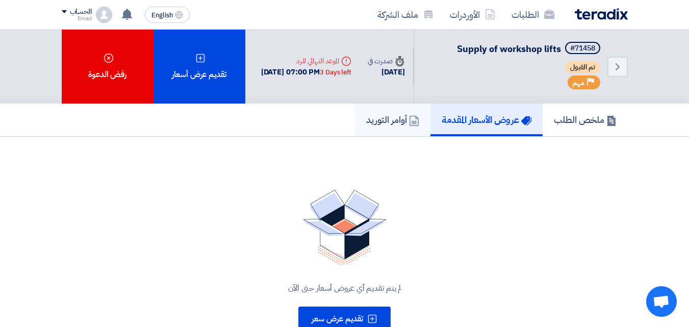
click at [386, 119] on h5 "أوامر التوريد" at bounding box center [392, 120] width 53 height 12
